Goal: Communication & Community: Share content

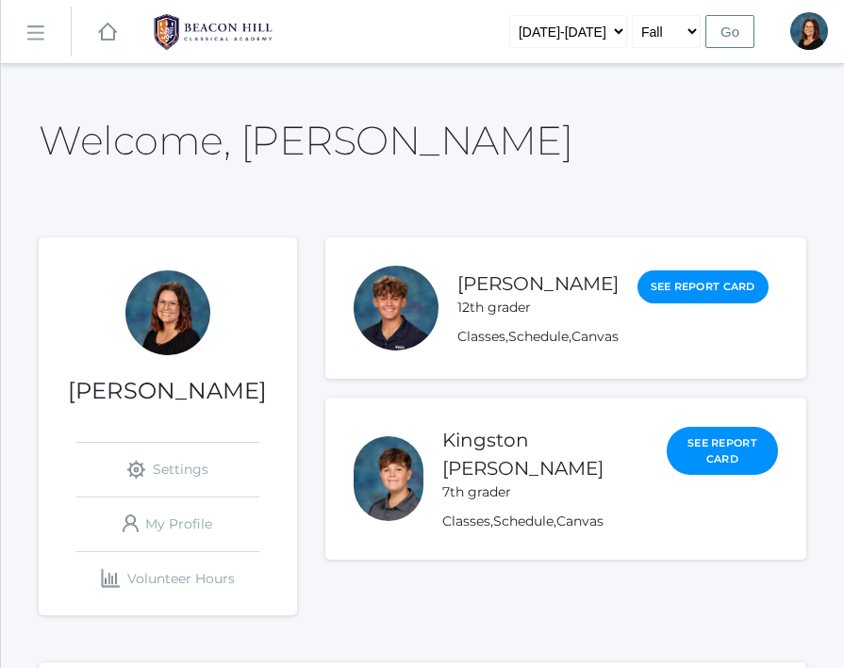
click at [43, 40] on rect at bounding box center [35, 34] width 30 height 30
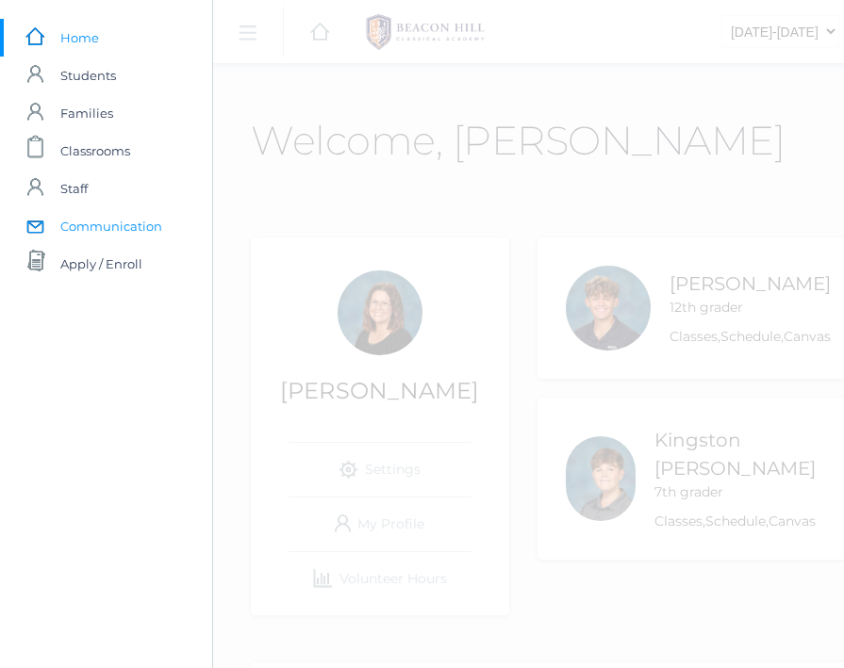
click at [91, 222] on span "Communication" at bounding box center [111, 226] width 102 height 38
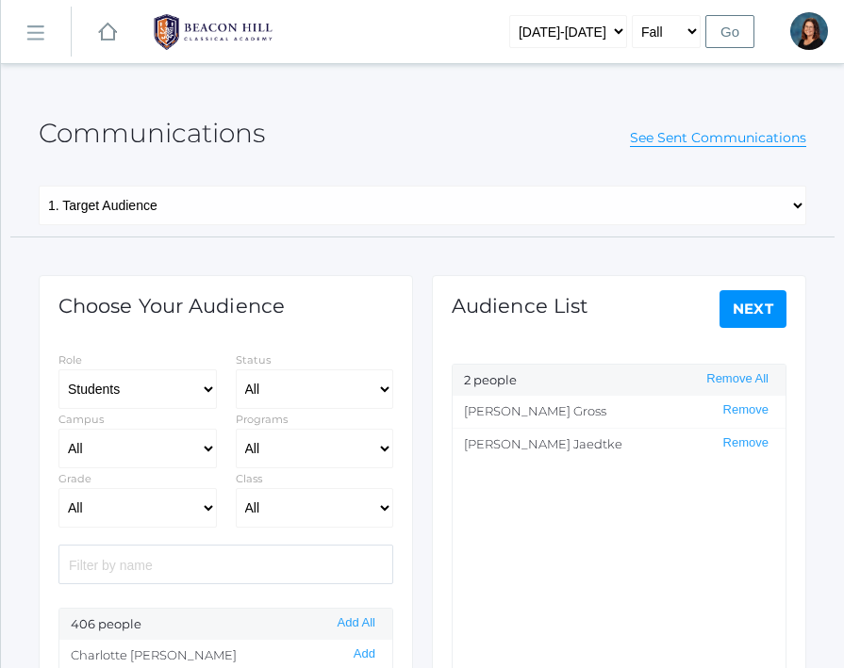
select select "Enrolled"
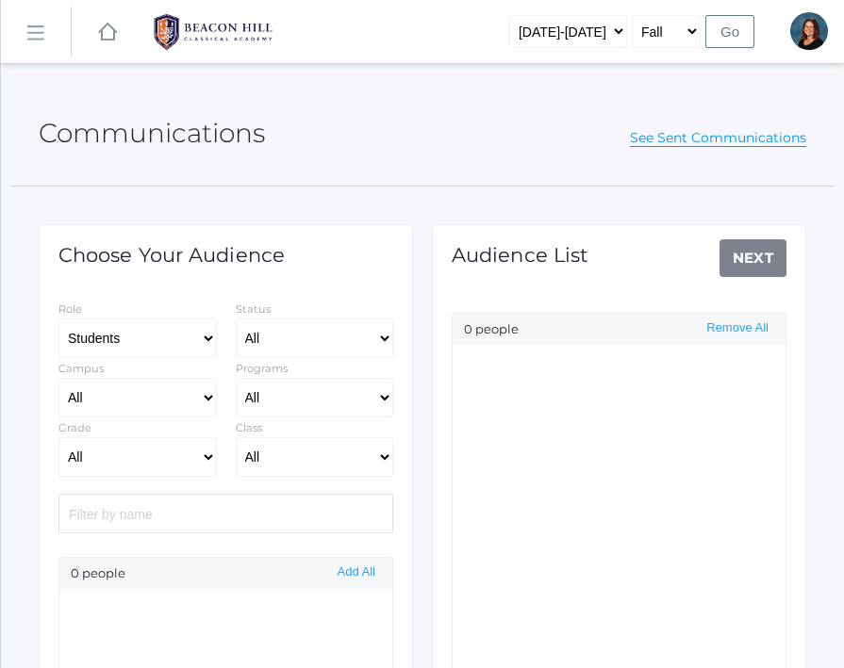
click at [119, 513] on input "search" at bounding box center [225, 514] width 335 height 40
select select "Enrolled"
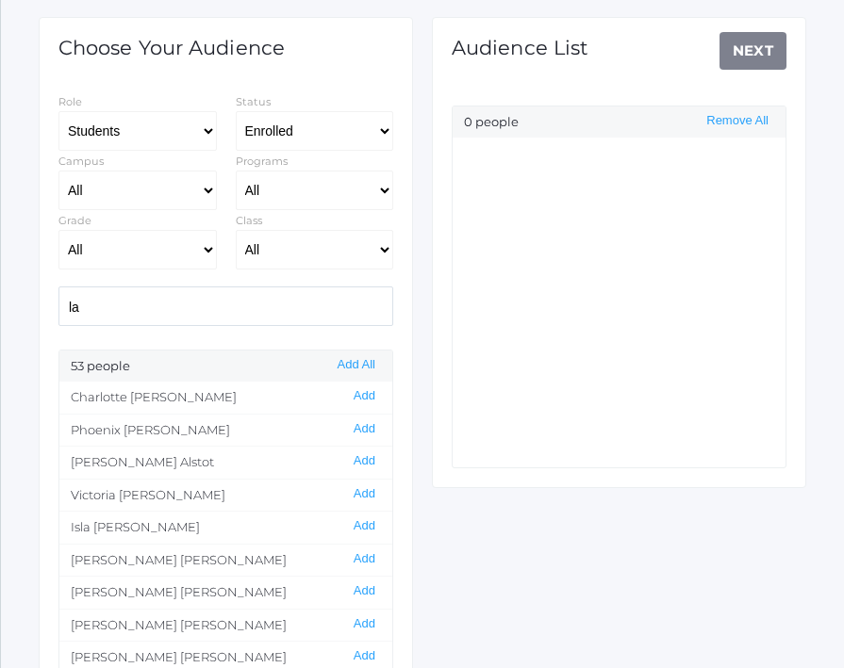
type input "l"
click at [207, 246] on select "All Grammar - Kindergarten - 1st Grade - 2nd Grade - 3rd Grade - 4th Grade - 5t…" at bounding box center [137, 250] width 158 height 40
select select "11"
click at [58, 230] on select "All Grammar - Kindergarten - 1st Grade - 2nd Grade - 3rd Grade - 4th Grade - 5t…" at bounding box center [137, 250] width 158 height 40
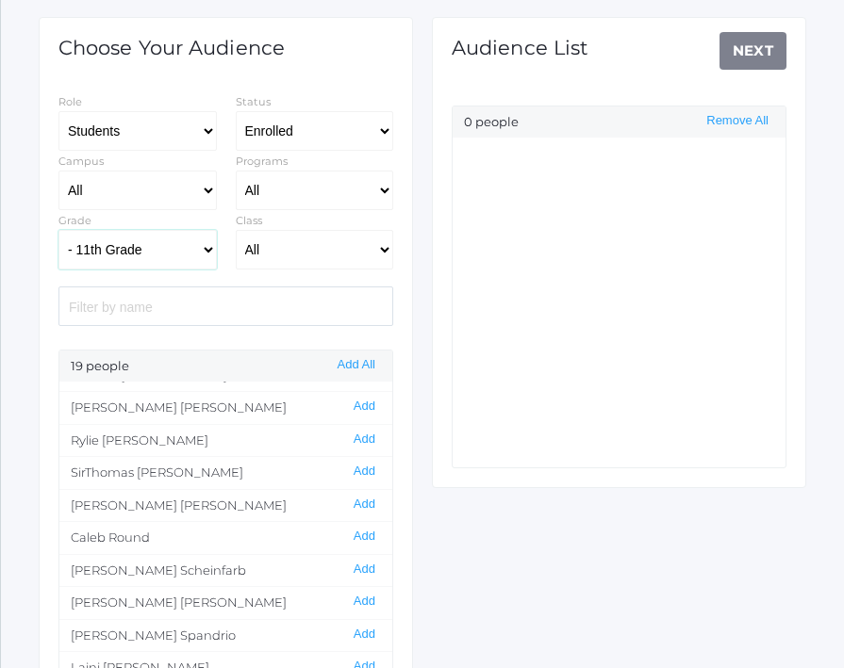
scroll to position [287, 0]
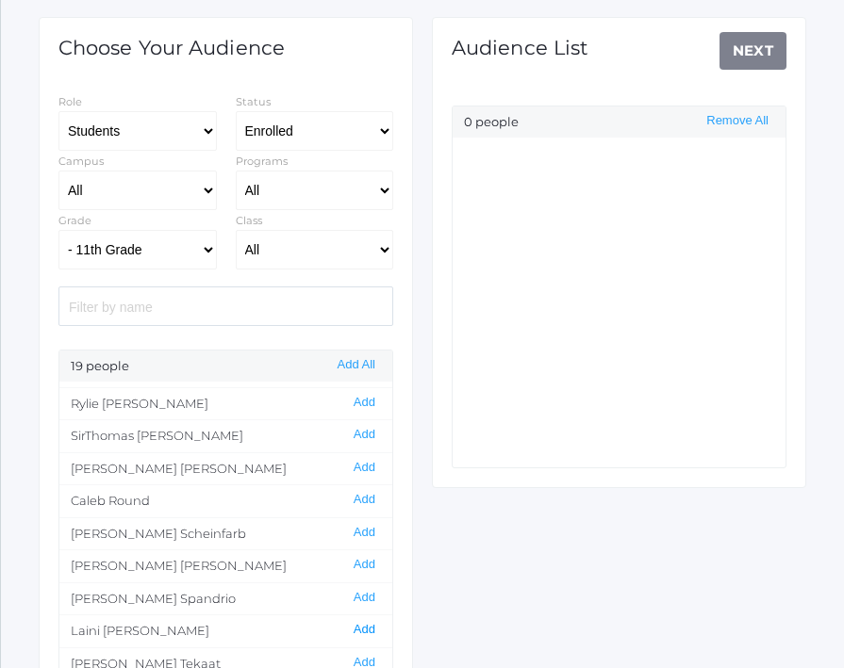
click at [362, 630] on button "Add" at bounding box center [364, 630] width 33 height 16
click at [751, 48] on link "Next" at bounding box center [753, 51] width 68 height 38
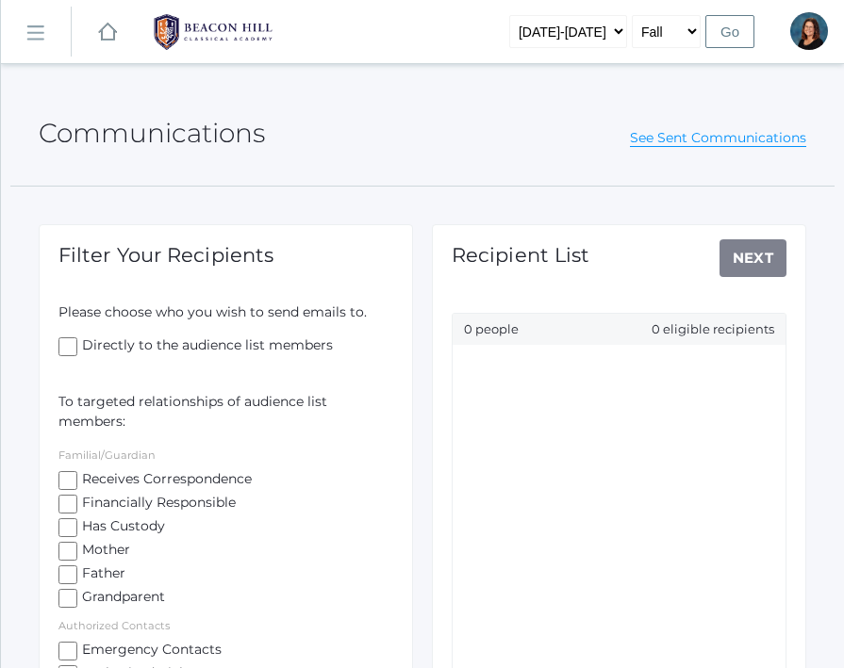
click at [65, 468] on div "Please choose who you wish to send emails to. Directly to the audience list mem…" at bounding box center [225, 495] width 335 height 385
click at [63, 477] on input "Receives Correspondence" at bounding box center [67, 480] width 19 height 19
checkbox input "true"
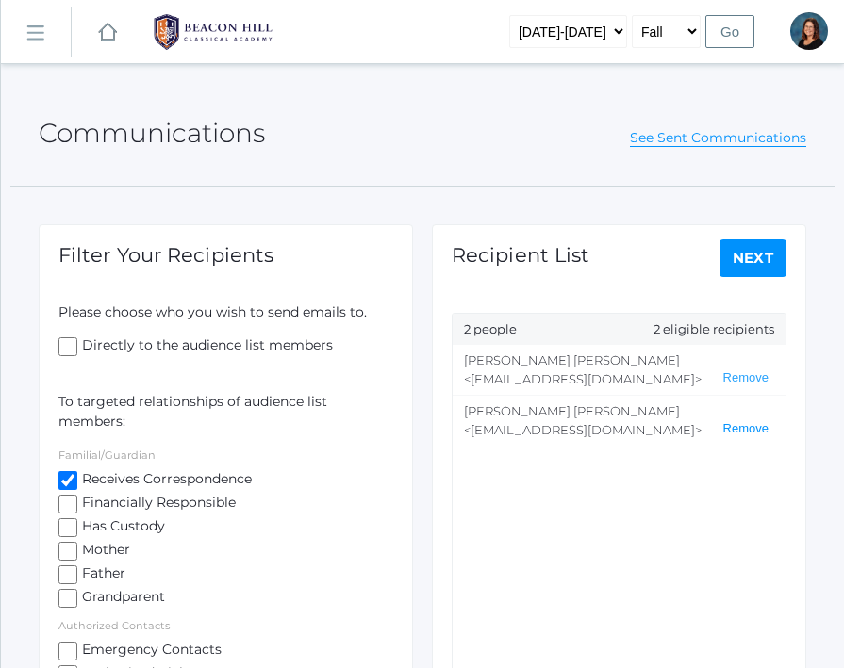
click at [736, 429] on button "Remove" at bounding box center [745, 429] width 57 height 16
click at [744, 261] on link "Next" at bounding box center [753, 258] width 68 height 38
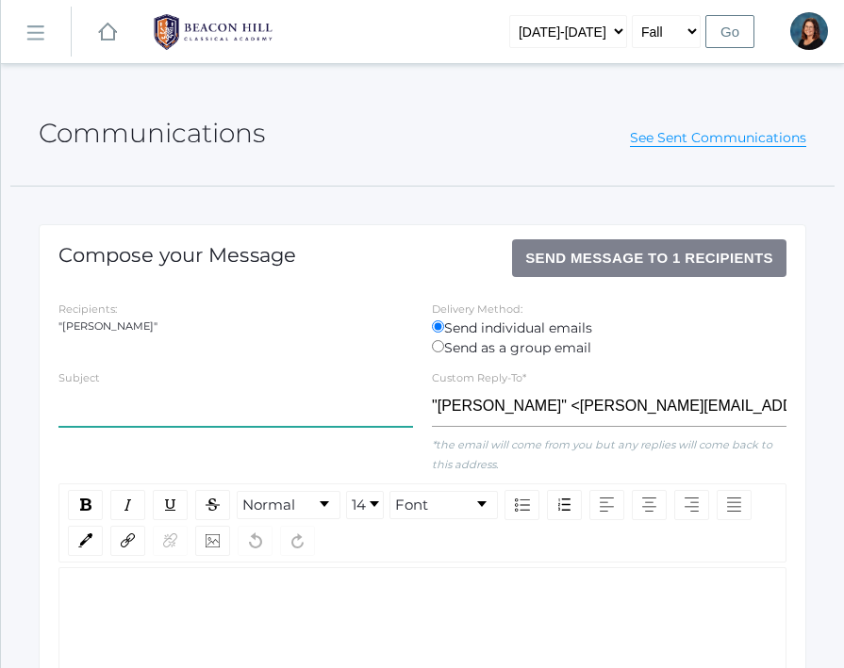
click at [196, 398] on input "text" at bounding box center [235, 407] width 354 height 40
type input "Christmas Program Soloist Auditions"
click at [91, 602] on div "rdw-editor" at bounding box center [423, 596] width 699 height 20
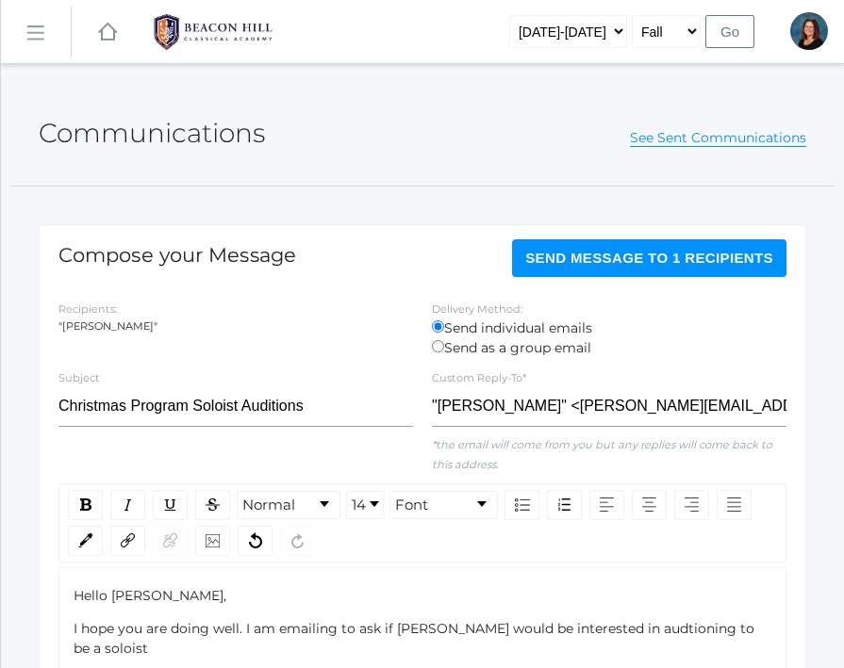
click at [601, 630] on span "I hope you are doing well. I am emailing to ask if Lani would be interested in …" at bounding box center [416, 638] width 684 height 37
click at [770, 631] on div "I hope you are doing well. I am emailing to ask if Lani would be interested in …" at bounding box center [423, 639] width 699 height 40
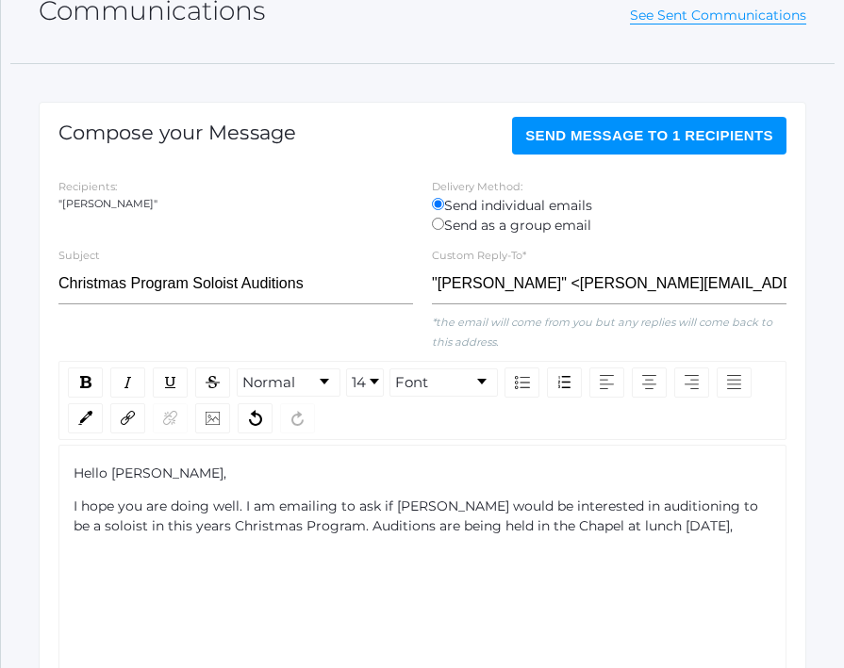
scroll to position [129, 0]
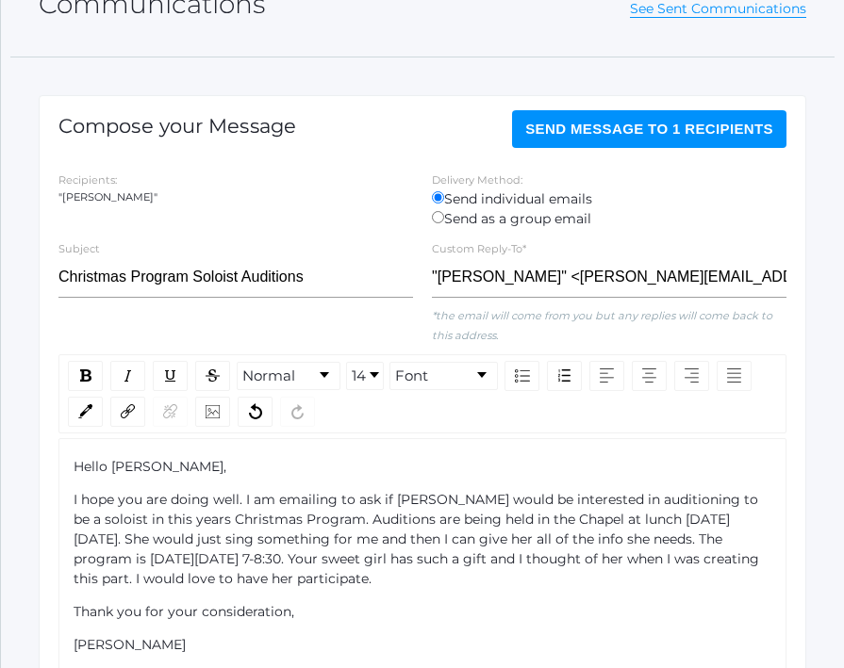
click at [630, 135] on span "Send Message to 1 recipients" at bounding box center [649, 129] width 248 height 16
